Goal: Task Accomplishment & Management: Manage account settings

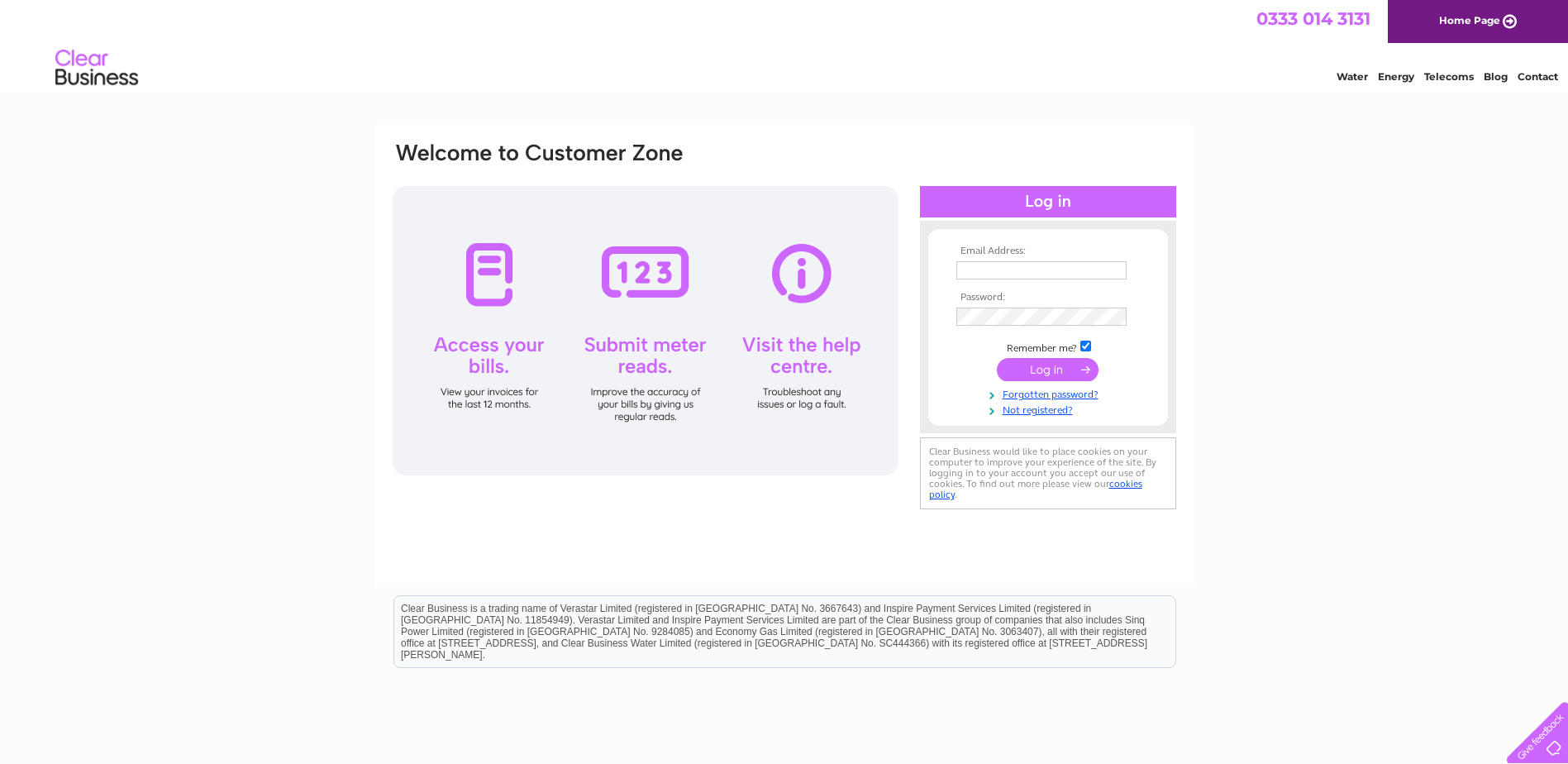
click at [978, 267] on input "text" at bounding box center [1042, 269] width 170 height 18
type input "PETER.MCGRAIL@AUBREYCM.CO.UK"
click at [1026, 370] on input "submit" at bounding box center [1048, 371] width 102 height 24
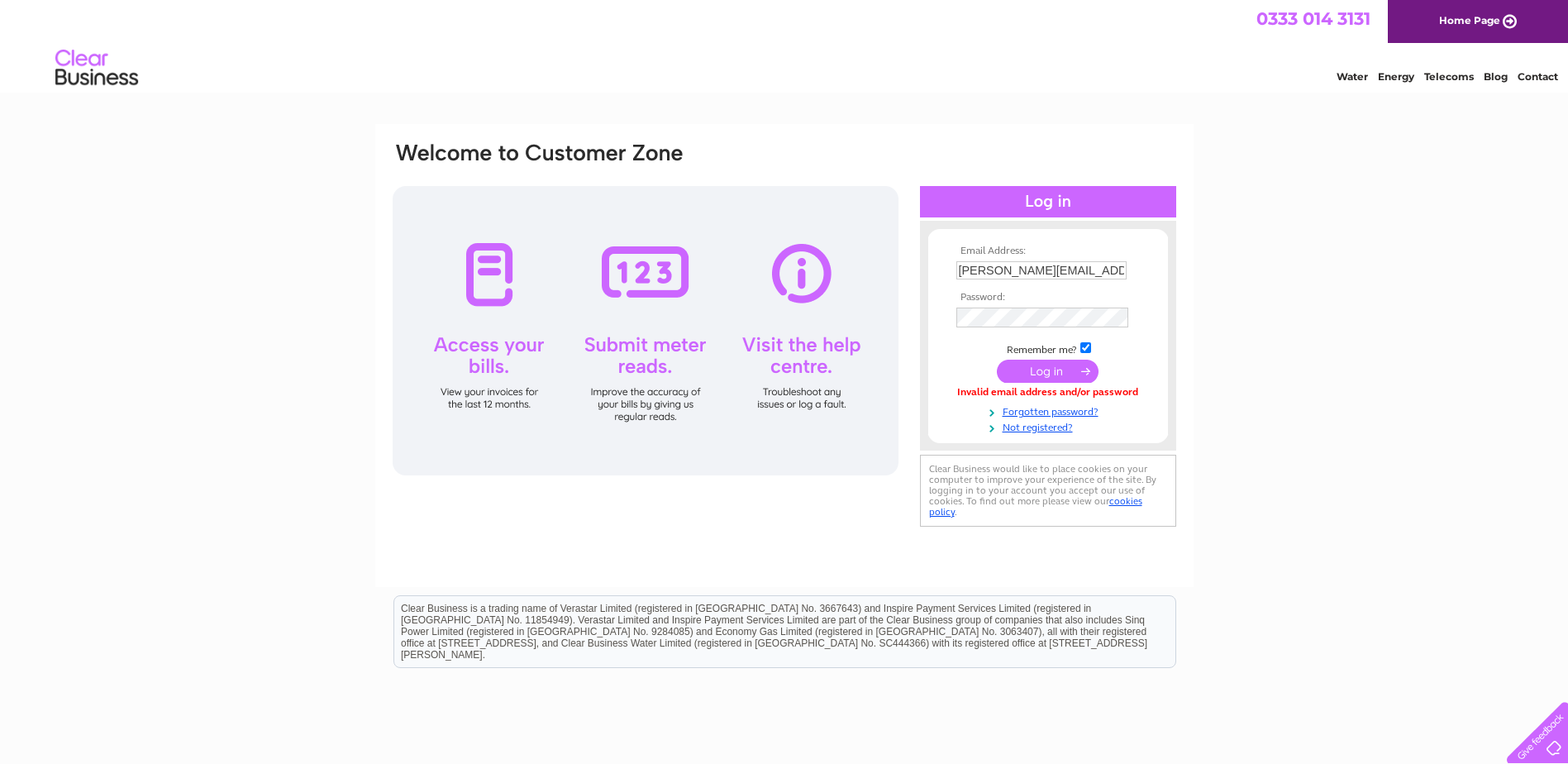
click at [1059, 381] on input "submit" at bounding box center [1048, 371] width 102 height 24
click at [1058, 376] on input "submit" at bounding box center [1048, 369] width 102 height 24
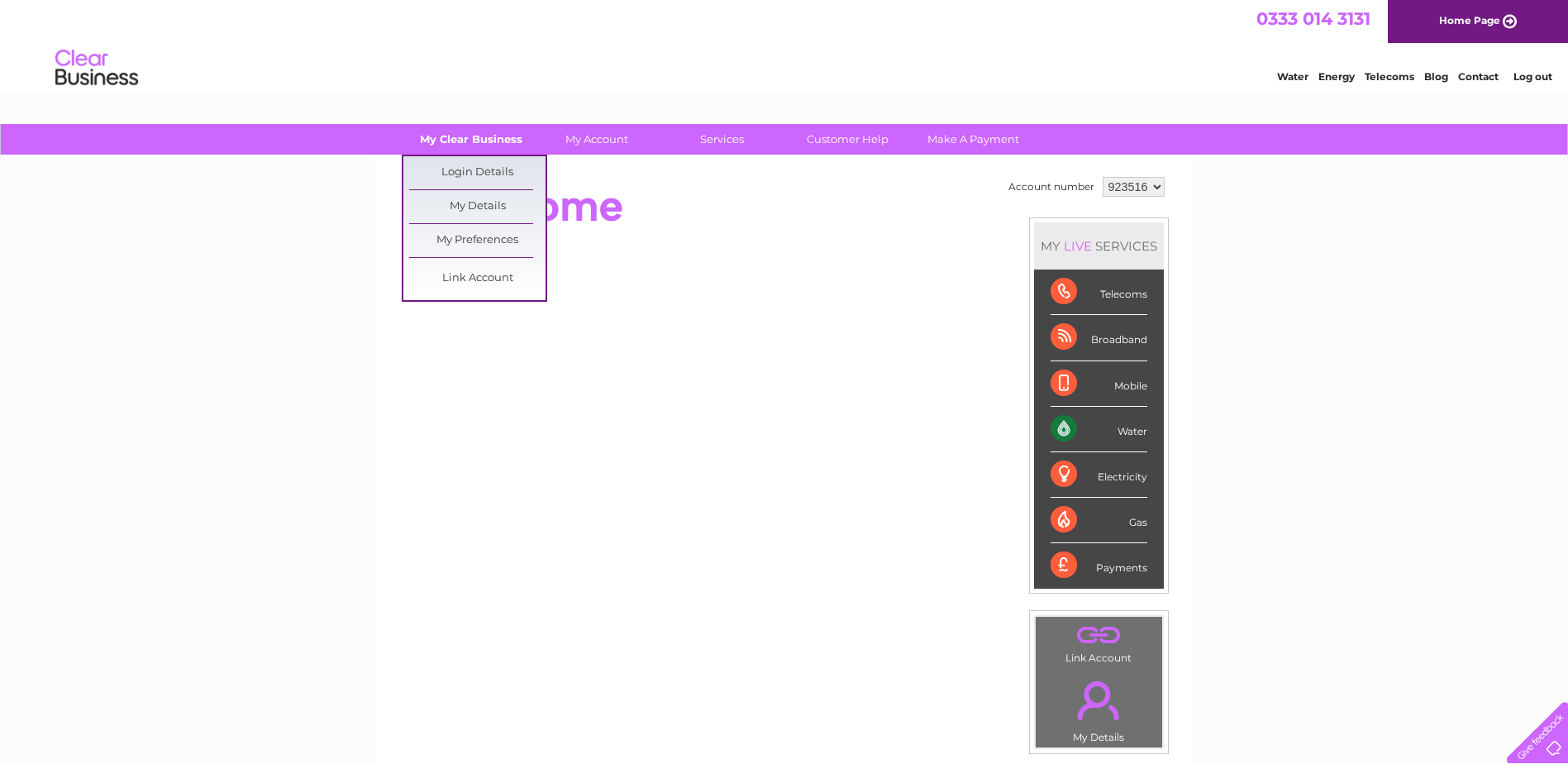
click at [479, 145] on link "My Clear Business" at bounding box center [470, 139] width 137 height 30
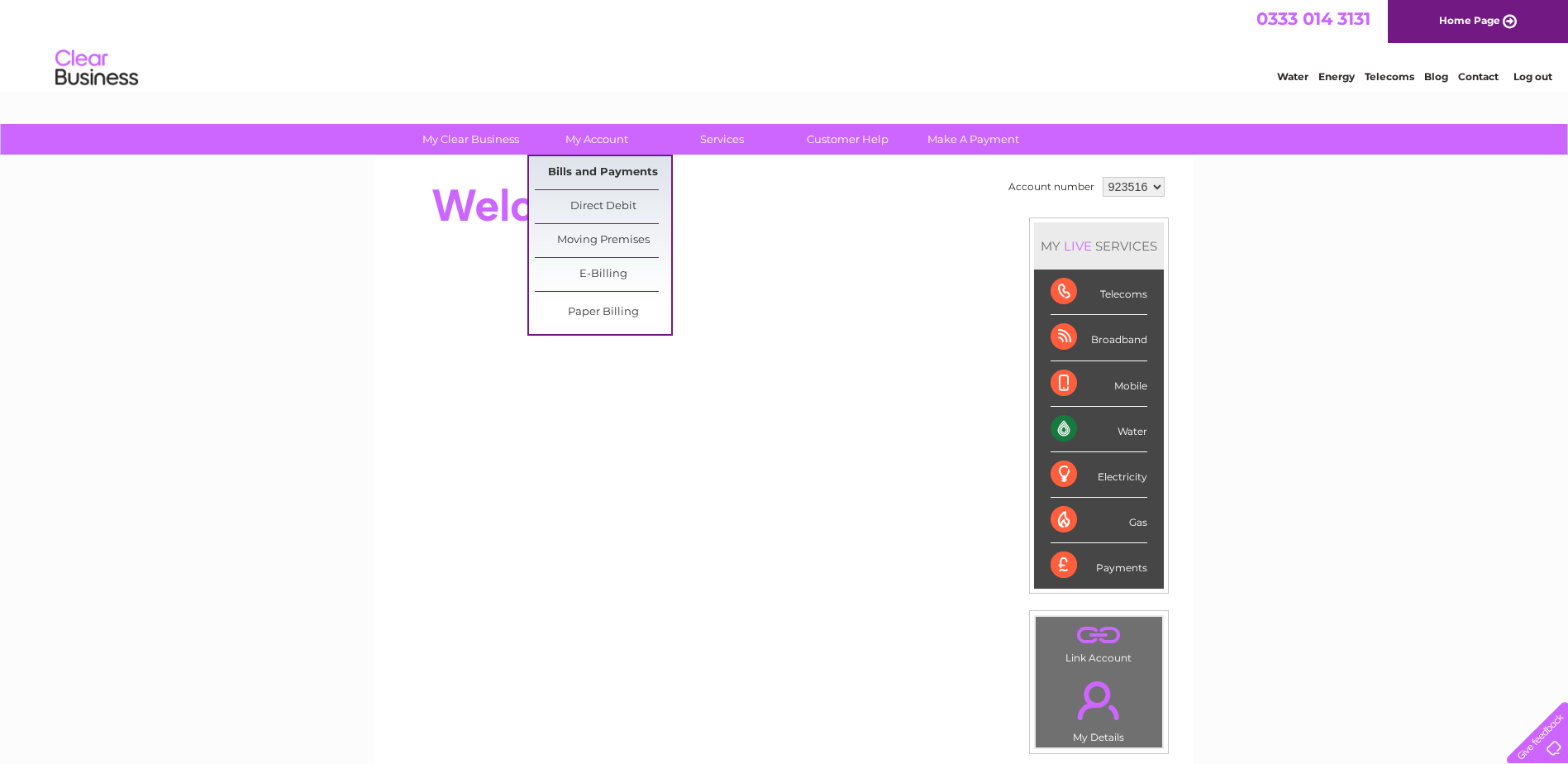
click at [604, 167] on link "Bills and Payments" at bounding box center [603, 172] width 137 height 33
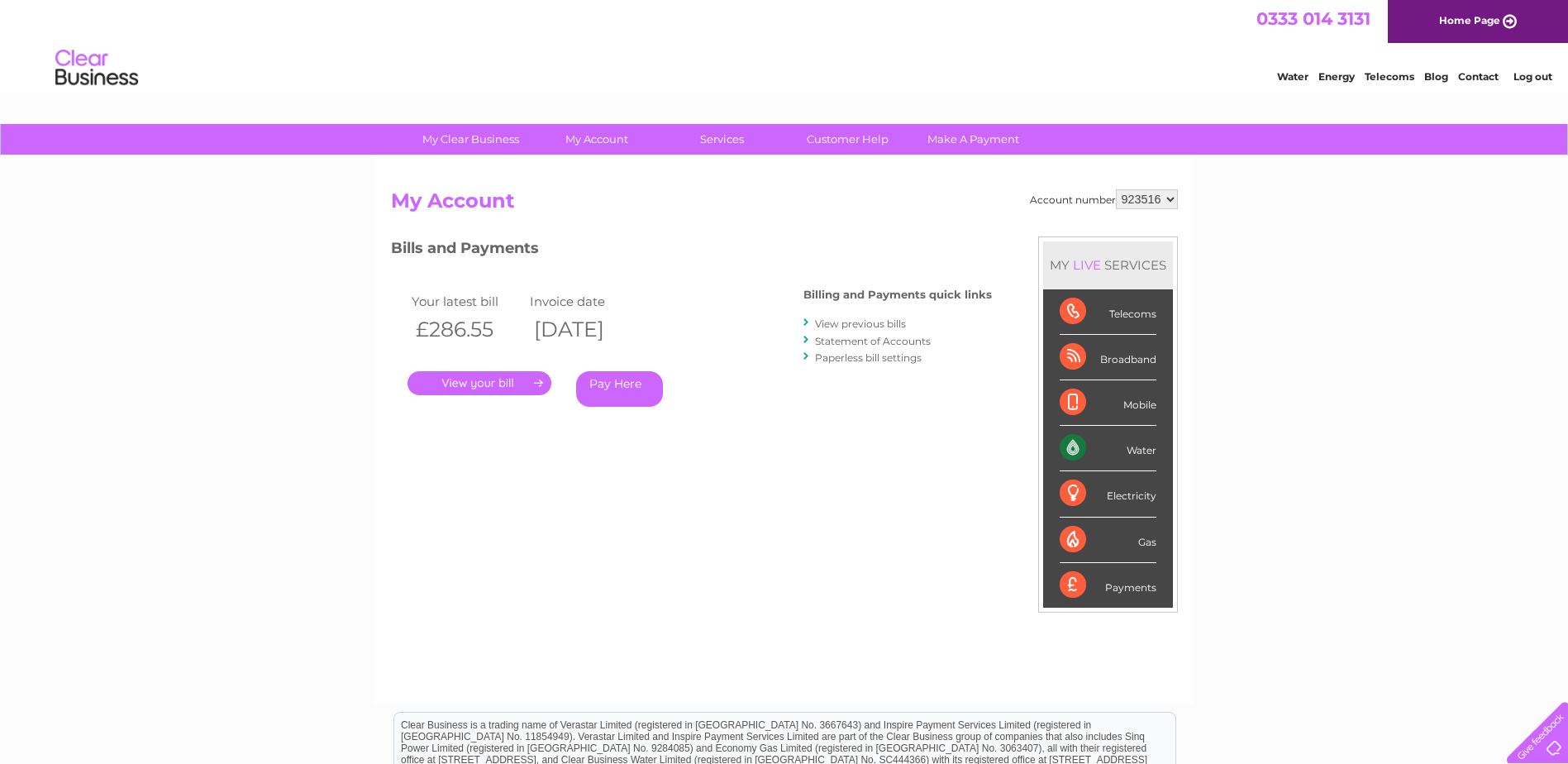
click at [512, 389] on link "." at bounding box center [479, 382] width 144 height 24
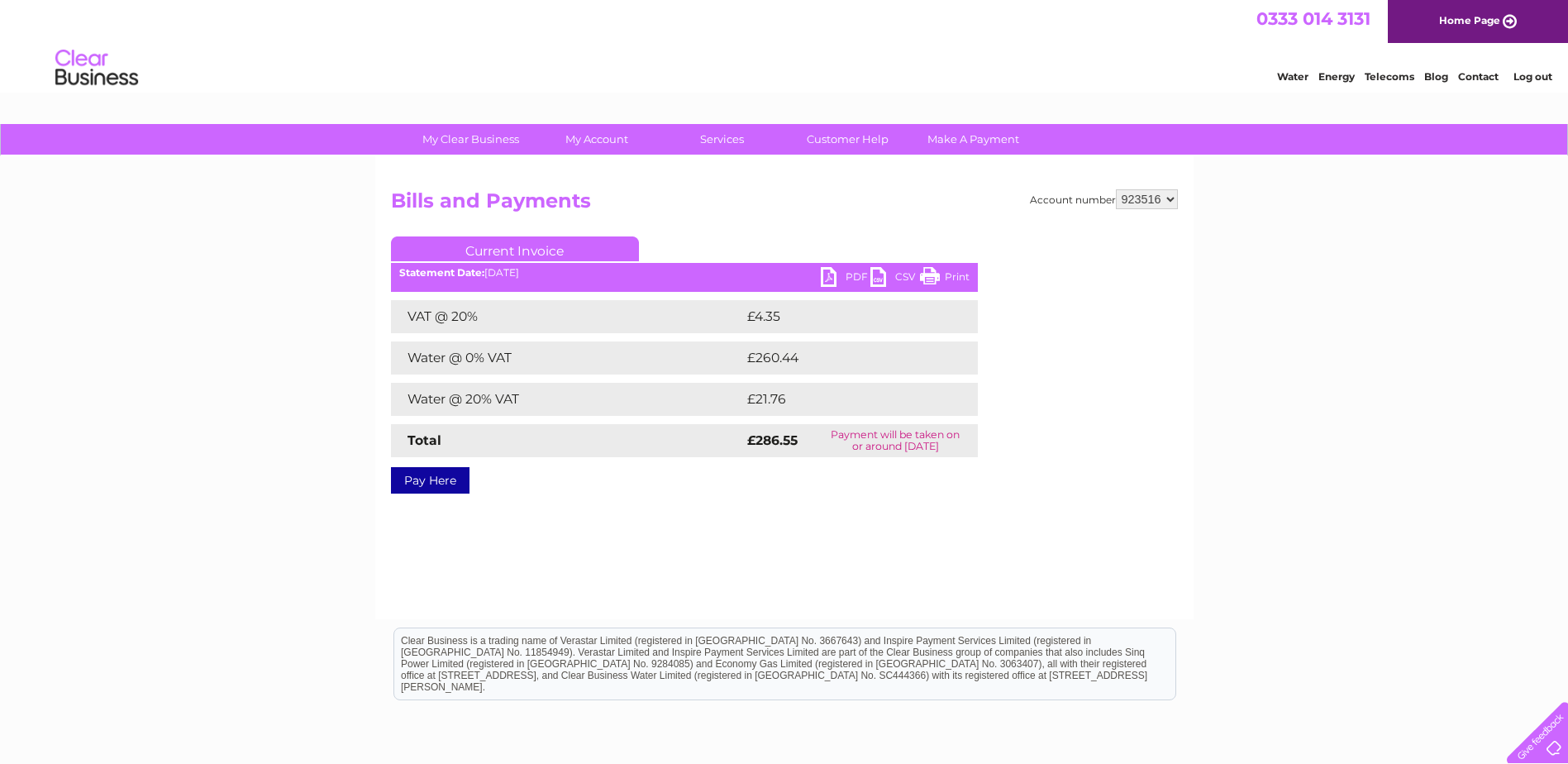
click at [839, 278] on link "PDF" at bounding box center [846, 279] width 50 height 24
